Goal: Task Accomplishment & Management: Use online tool/utility

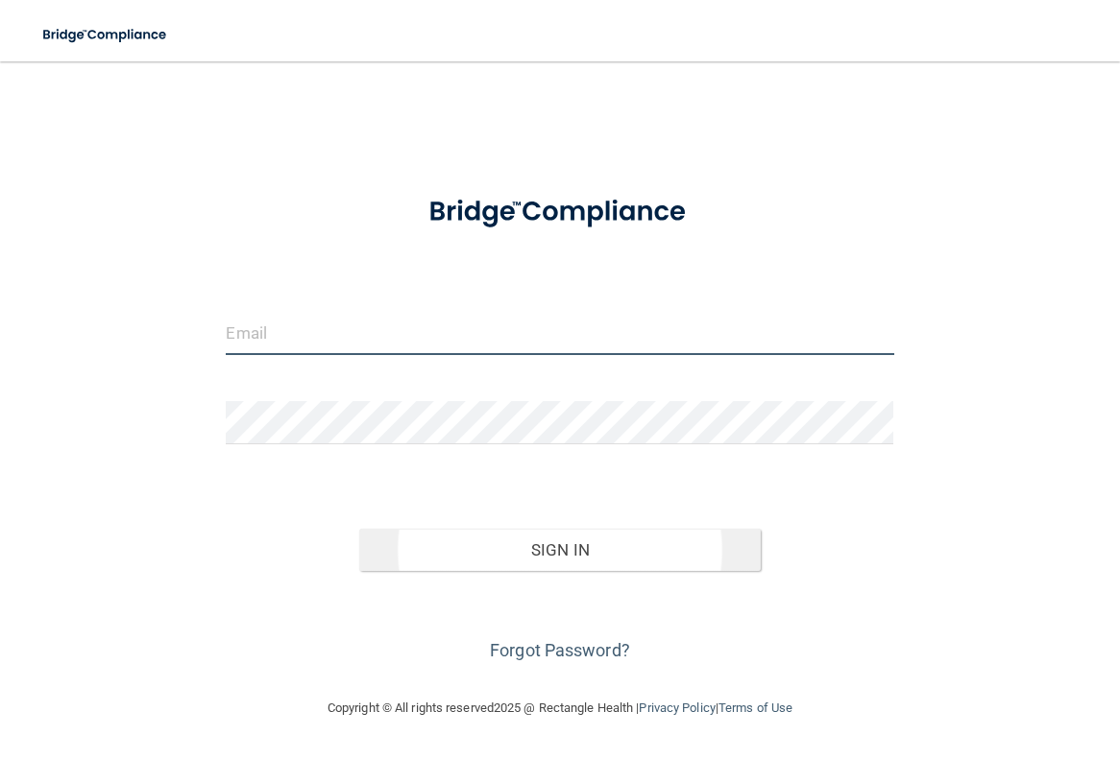
type input "[EMAIL_ADDRESS][DOMAIN_NAME]"
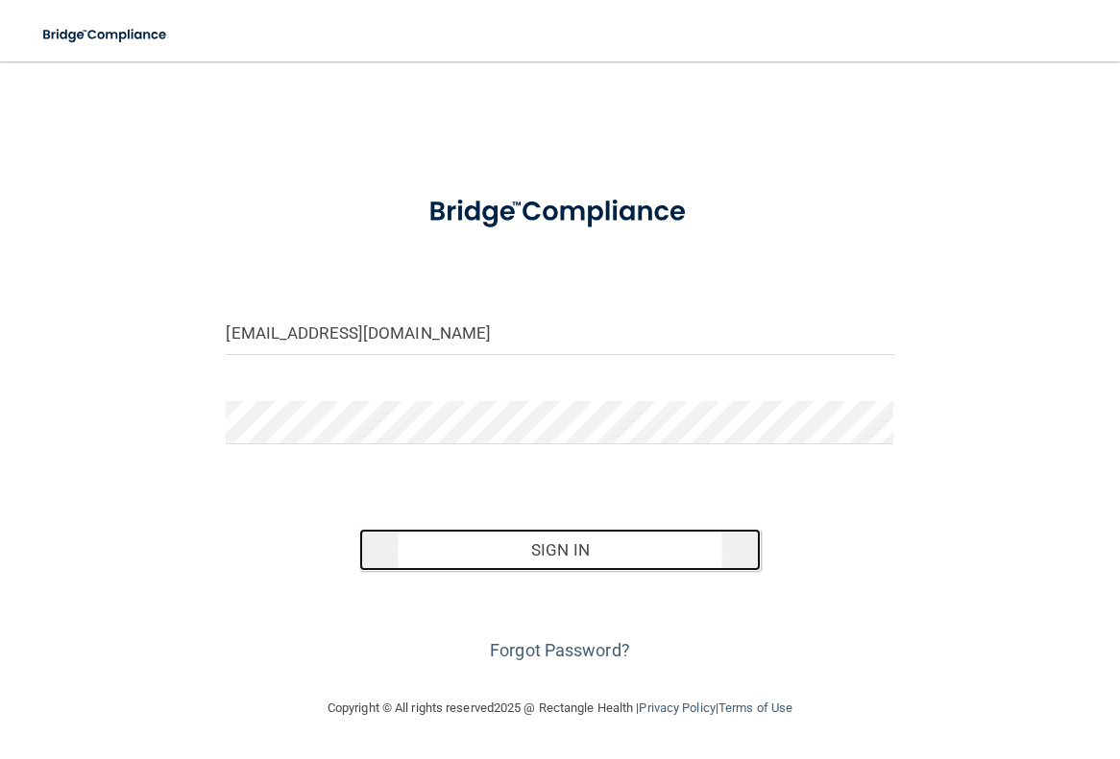
click at [626, 546] on button "Sign In" at bounding box center [559, 550] width 400 height 42
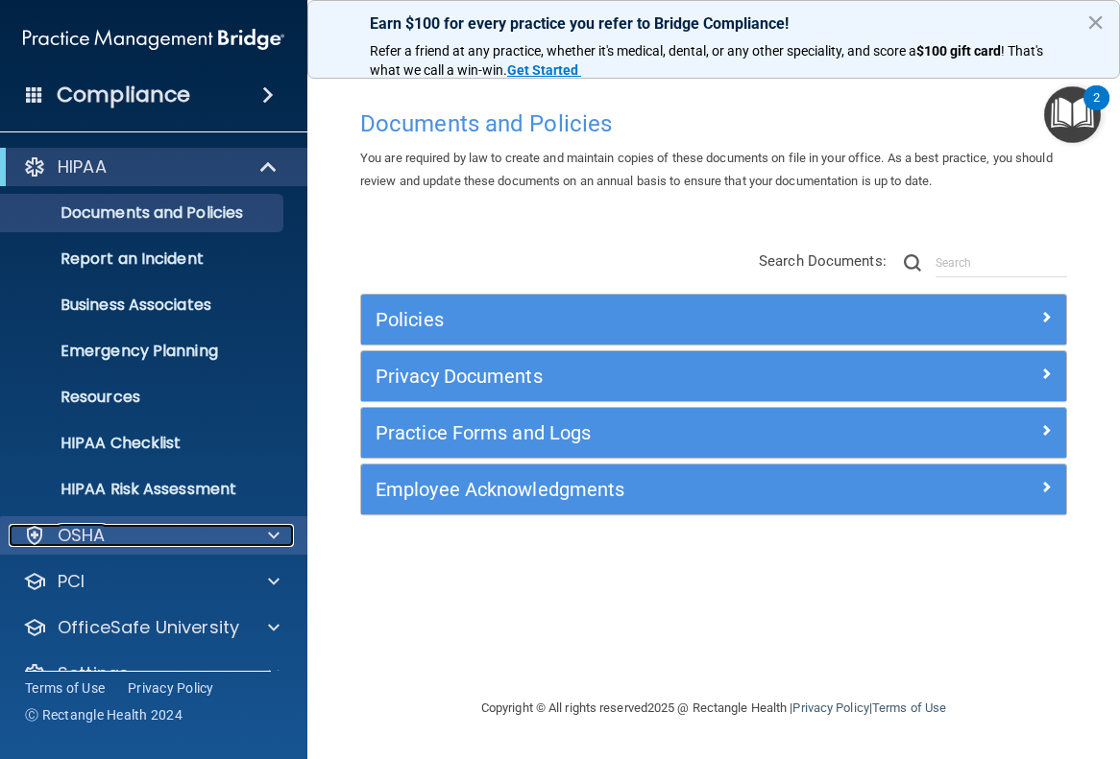
click at [275, 535] on span at bounding box center [274, 535] width 12 height 23
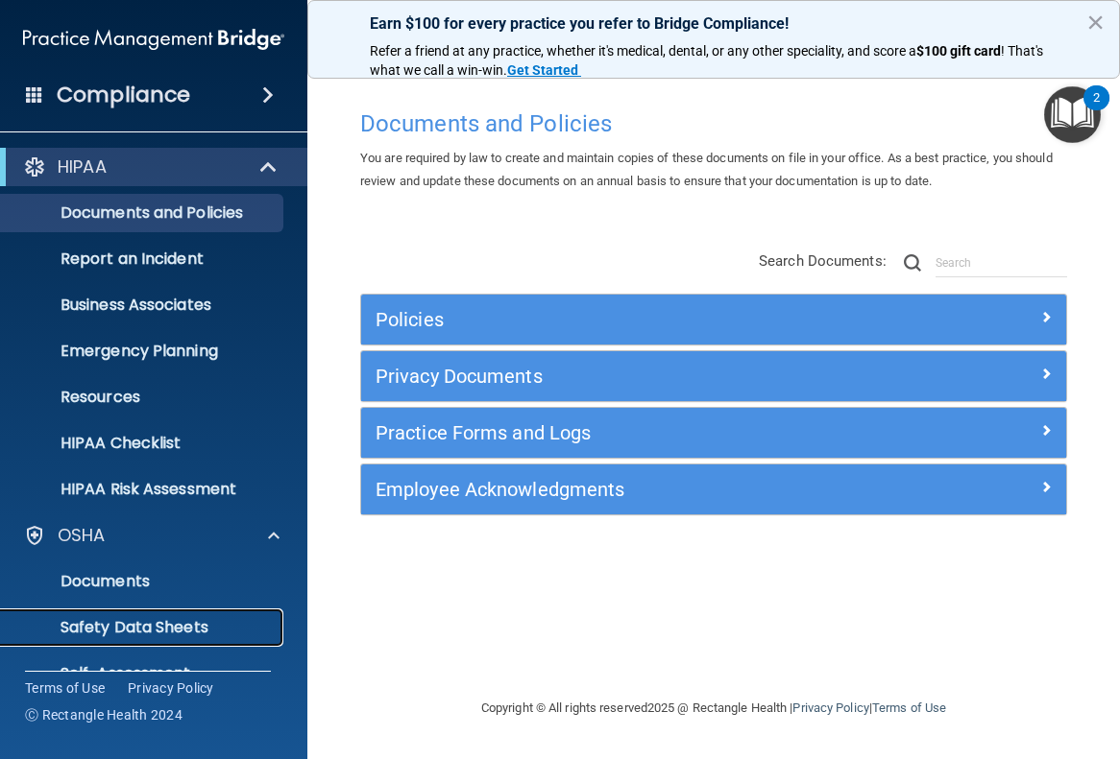
click at [187, 621] on p "Safety Data Sheets" at bounding box center [143, 627] width 262 height 19
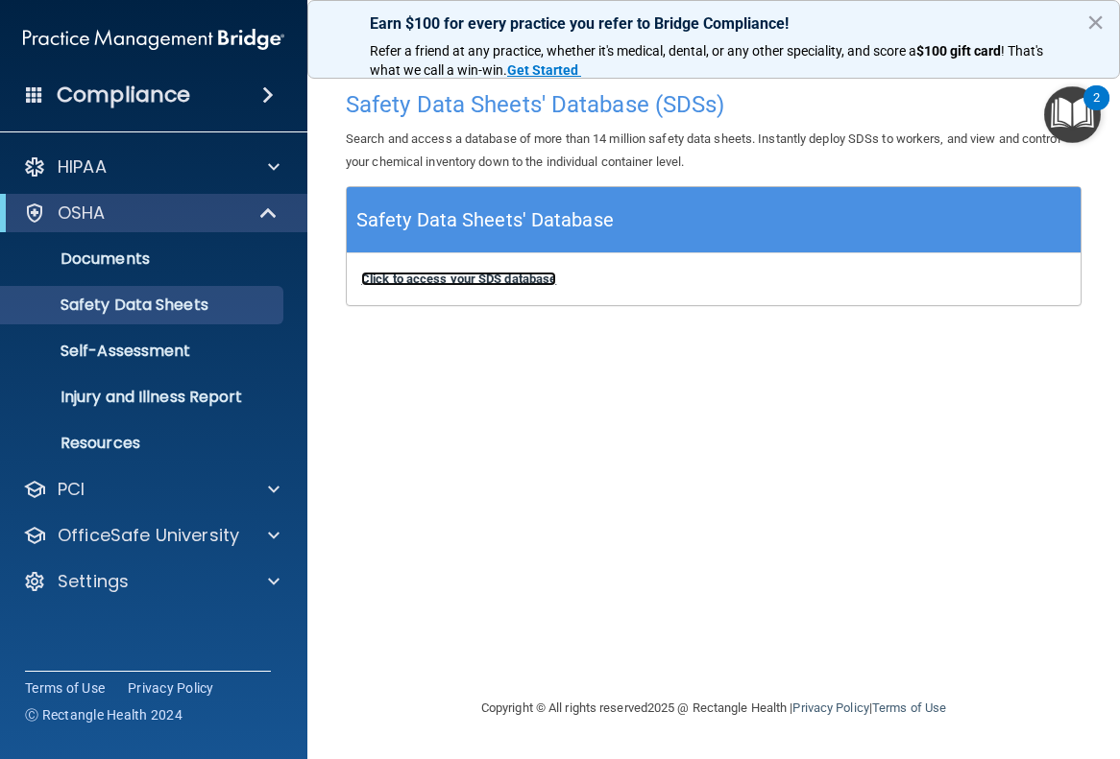
click at [503, 281] on b "Click to access your SDS database" at bounding box center [458, 279] width 195 height 14
click at [513, 277] on b "Click to access your SDS database" at bounding box center [458, 279] width 195 height 14
